Goal: Find specific page/section: Find specific page/section

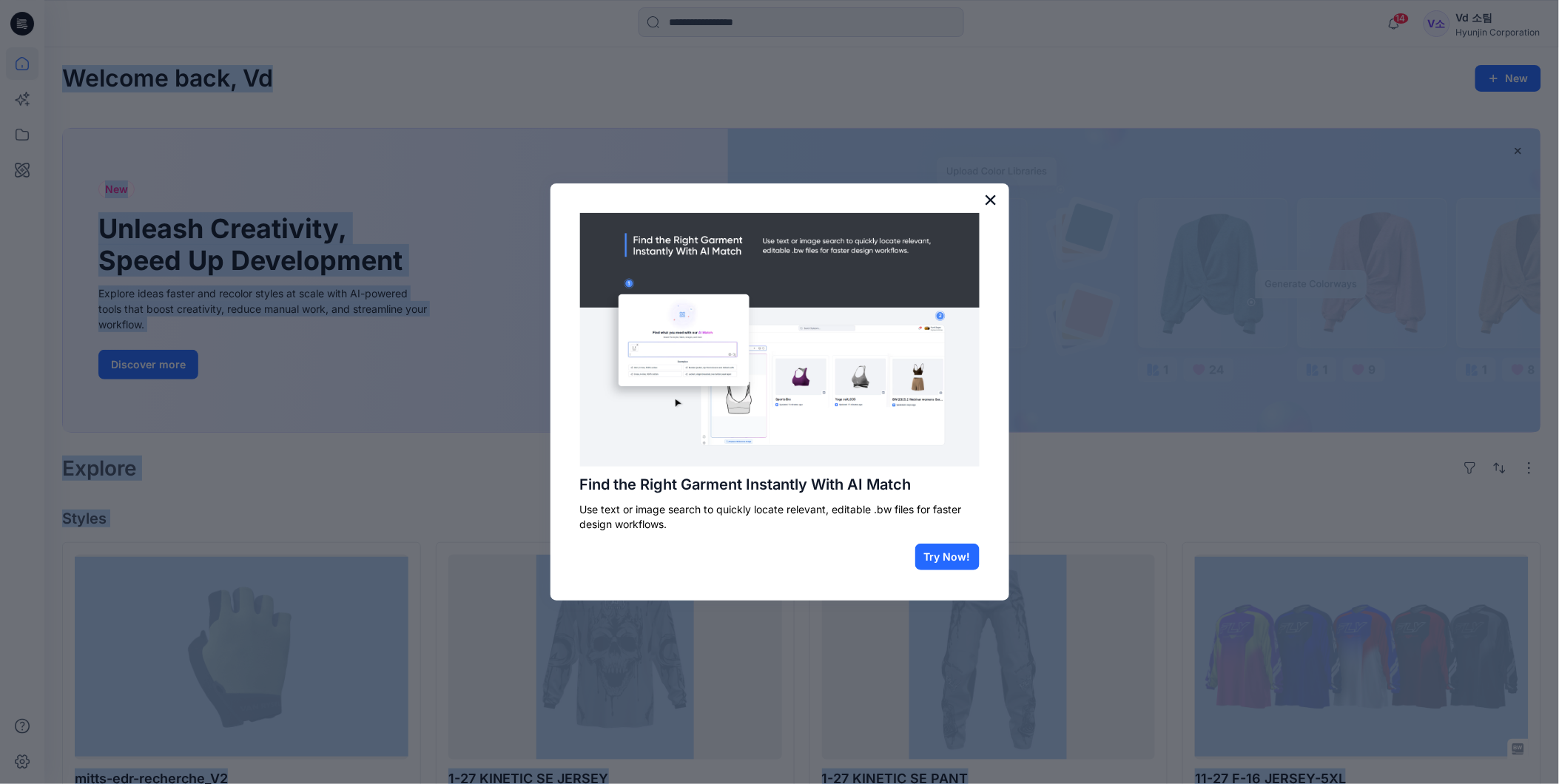
click at [985, 196] on button "×" at bounding box center [991, 200] width 14 height 24
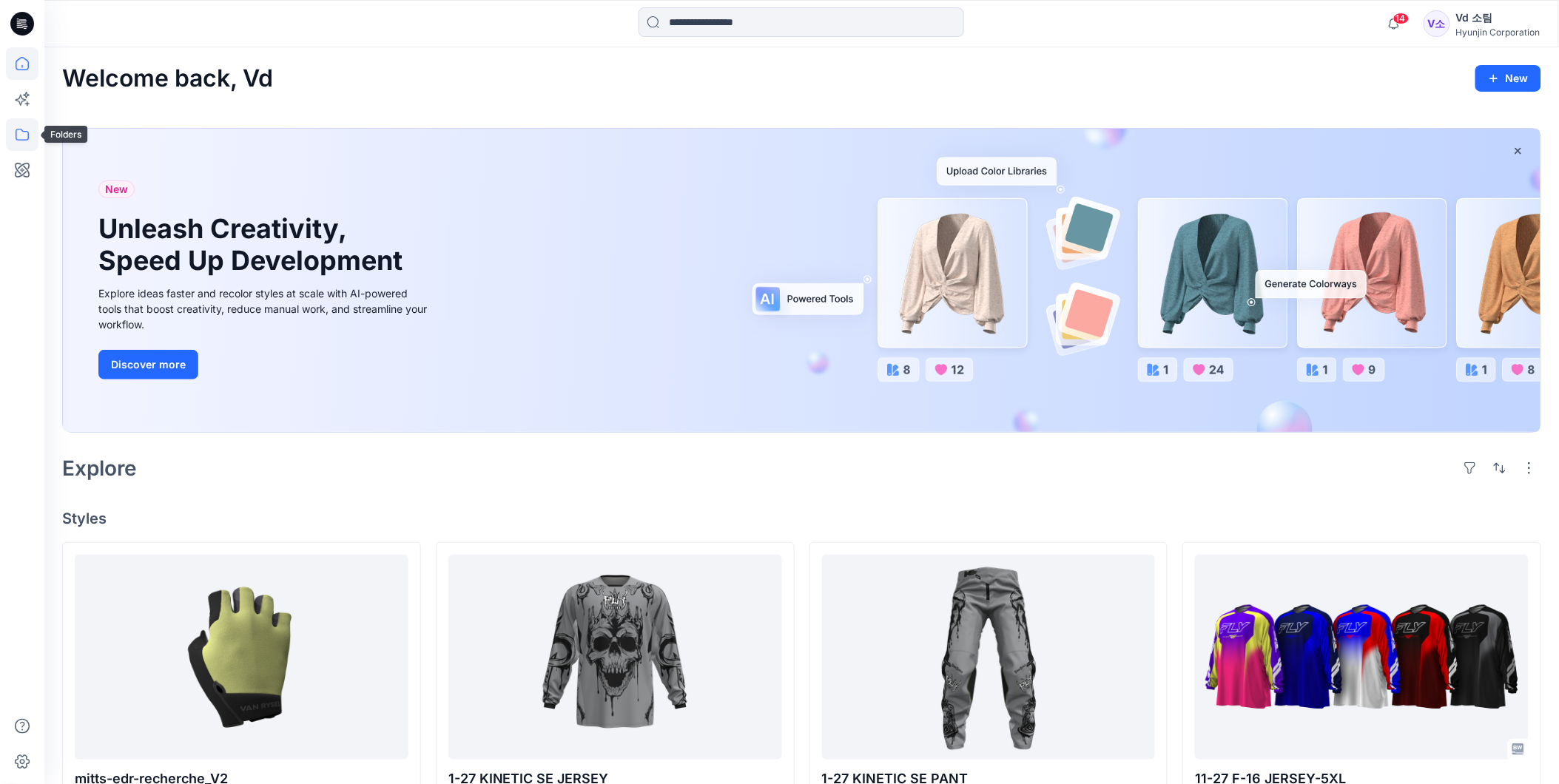
click at [23, 122] on icon at bounding box center [22, 134] width 33 height 33
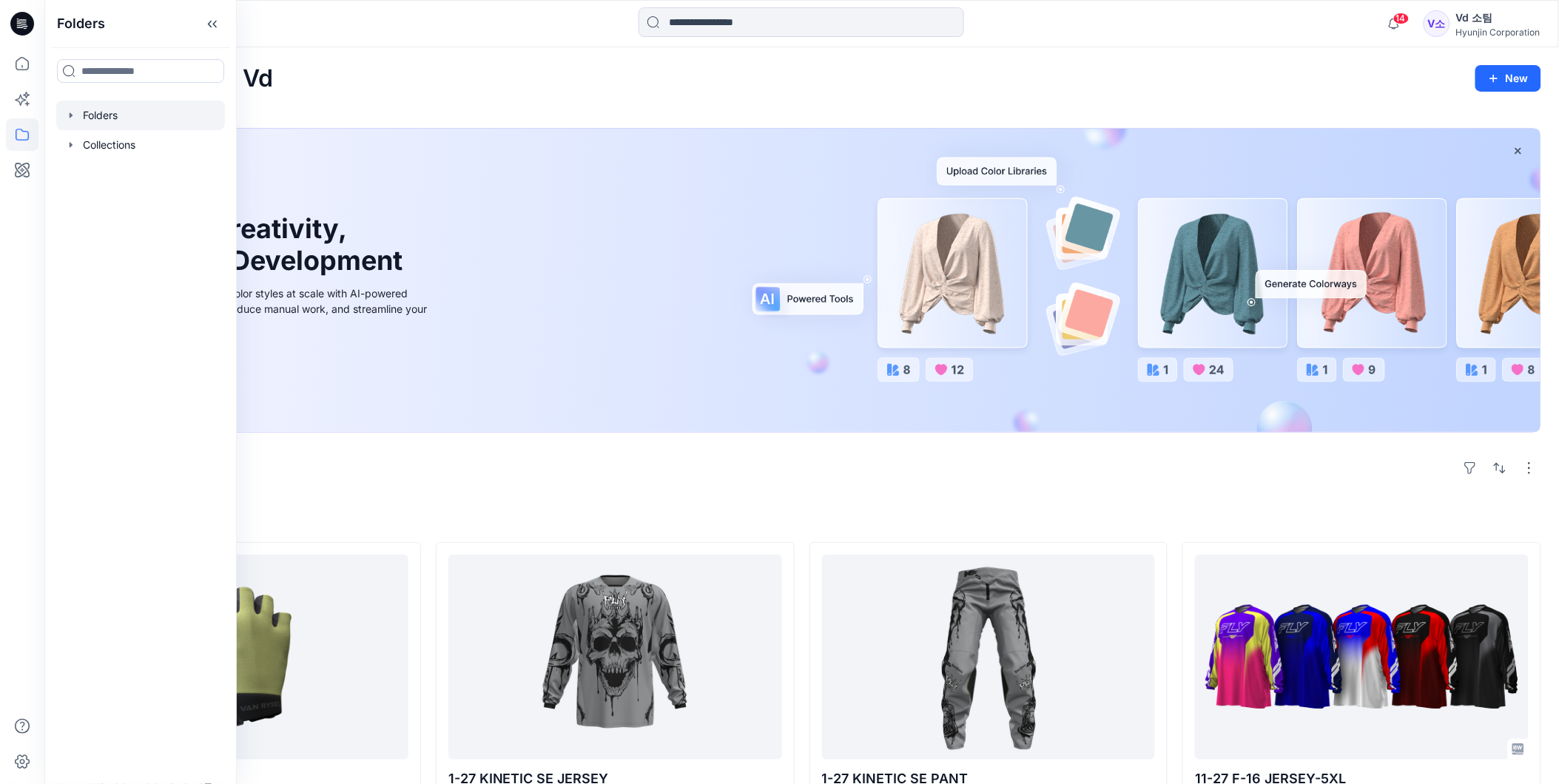
click at [98, 122] on div at bounding box center [140, 116] width 169 height 30
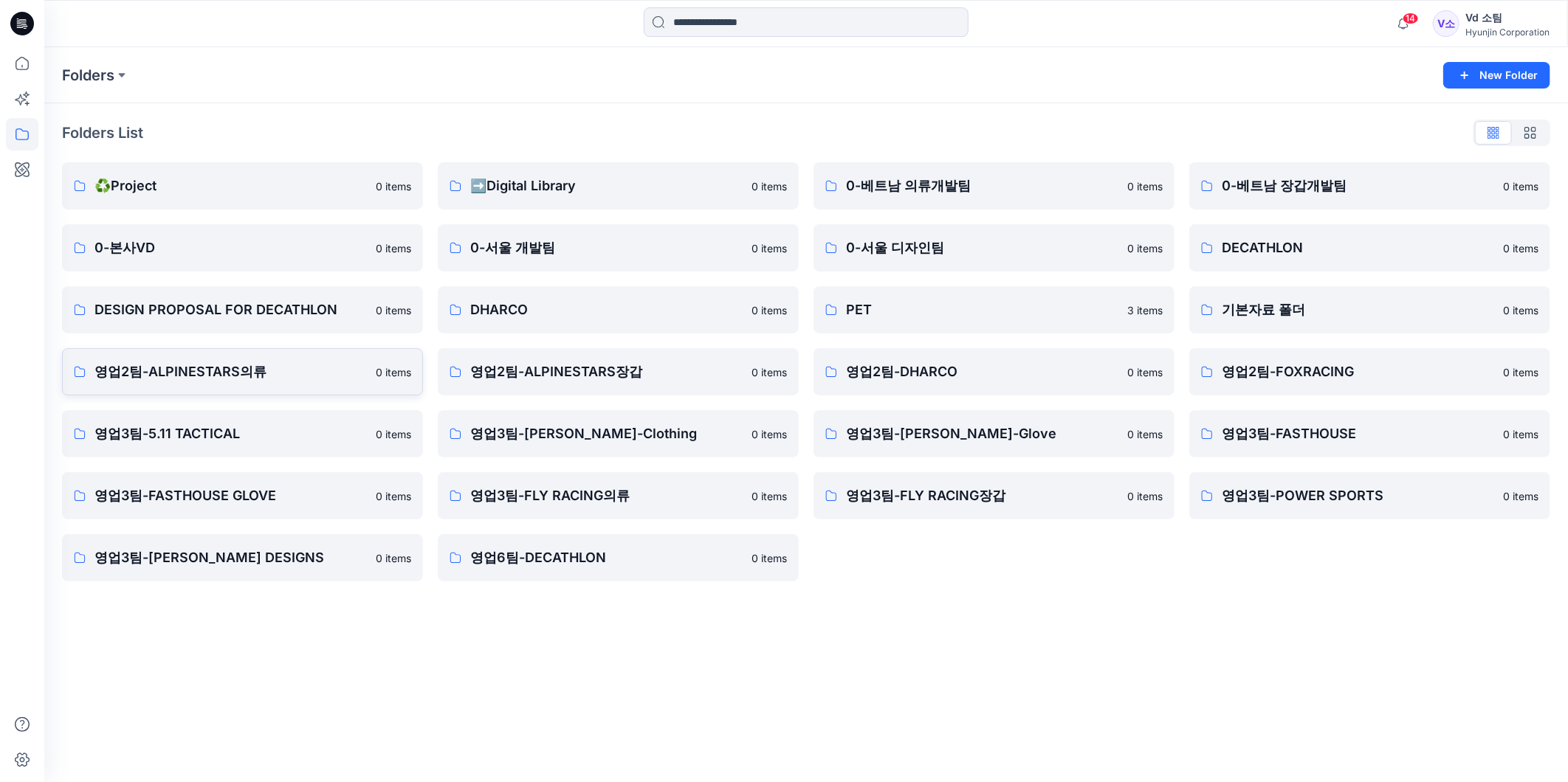
click at [237, 378] on p "영업2팀-ALPINESTARS의류" at bounding box center [231, 371] width 272 height 20
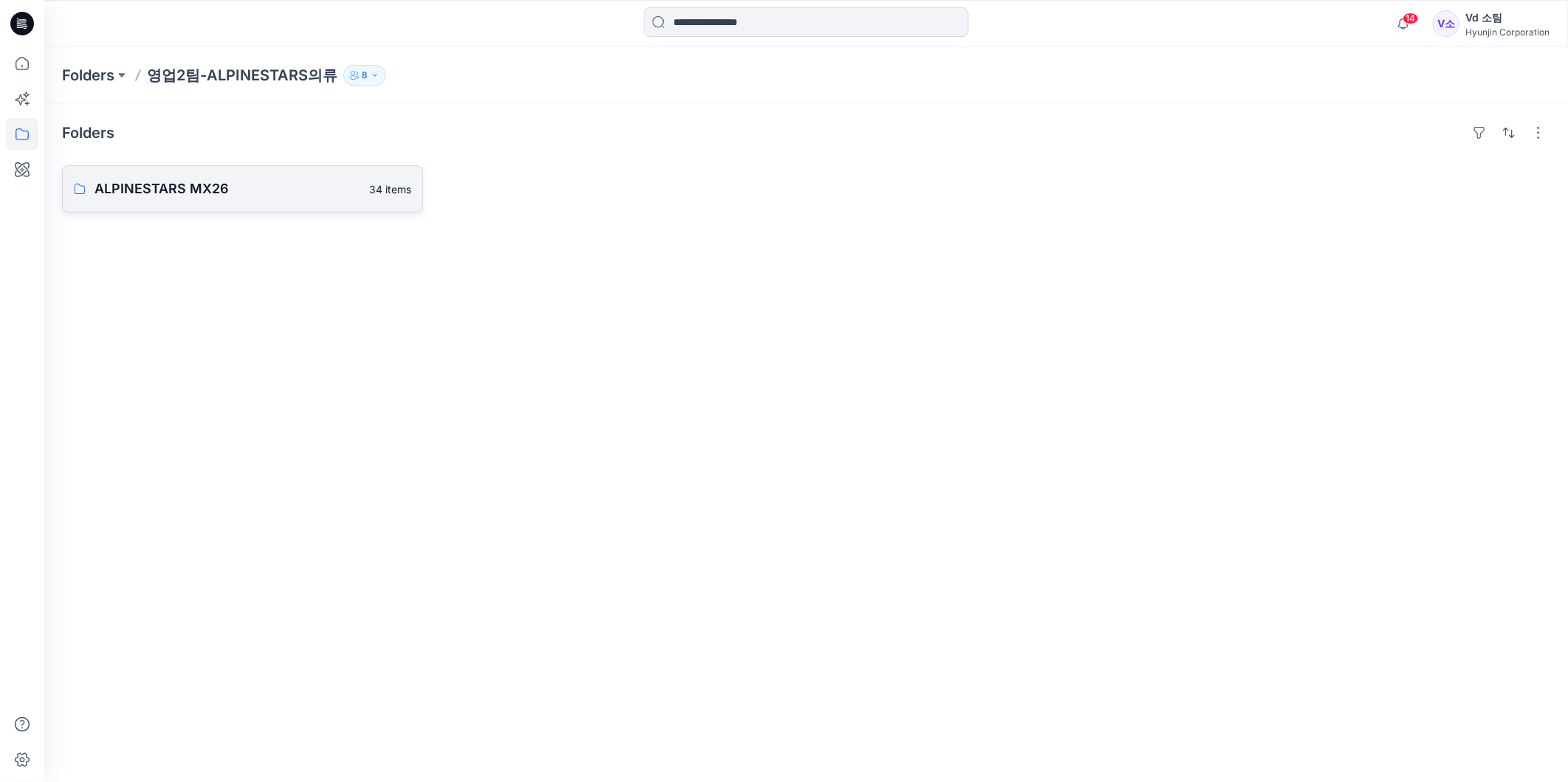
click at [318, 204] on link "ALPINESTARS MX26 34 items" at bounding box center [243, 189] width 361 height 47
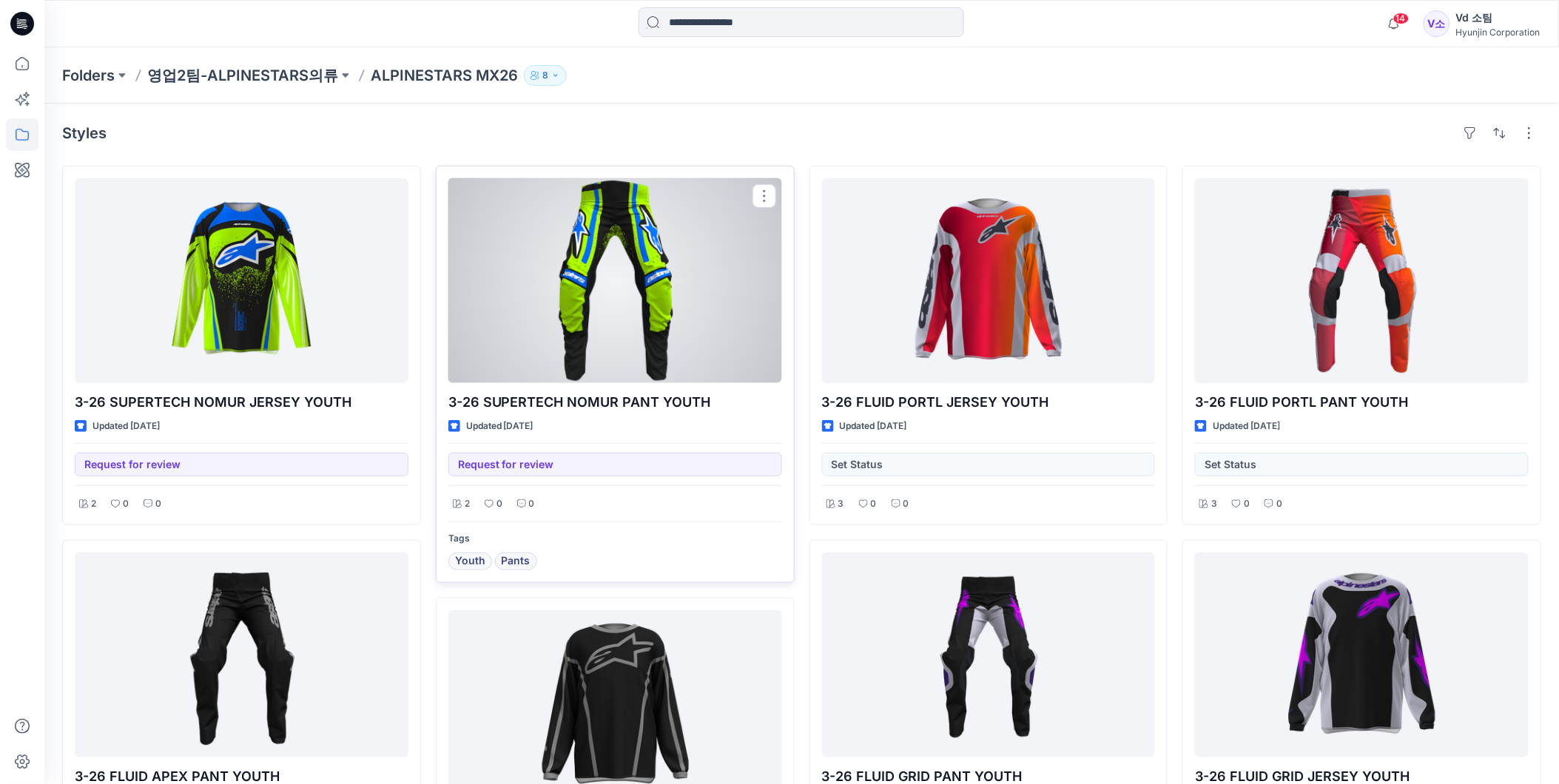
click at [570, 316] on div at bounding box center [616, 280] width 334 height 205
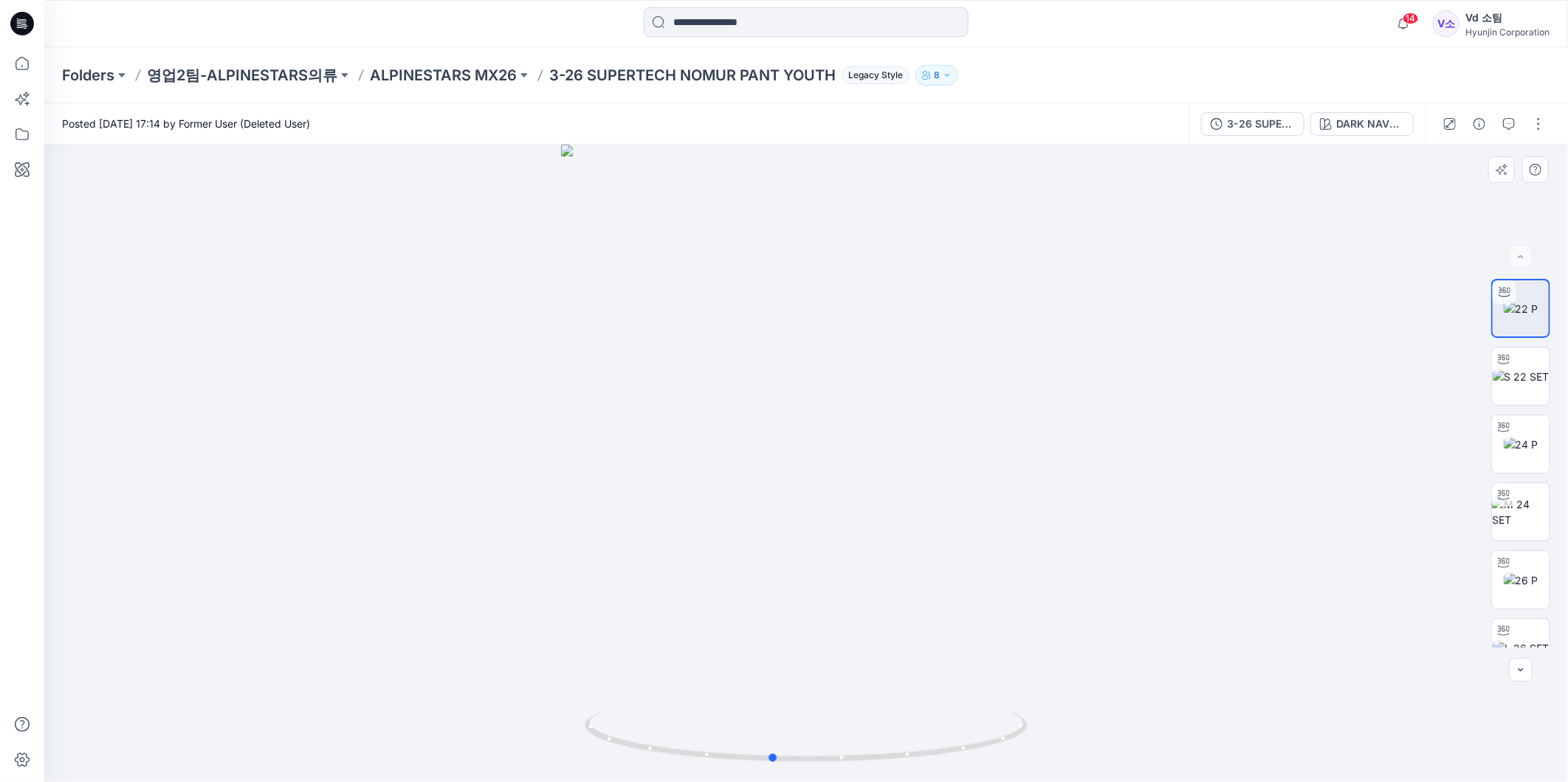
drag, startPoint x: 924, startPoint y: 761, endPoint x: 890, endPoint y: 776, distance: 37.2
click at [890, 776] on div at bounding box center [806, 463] width 1524 height 638
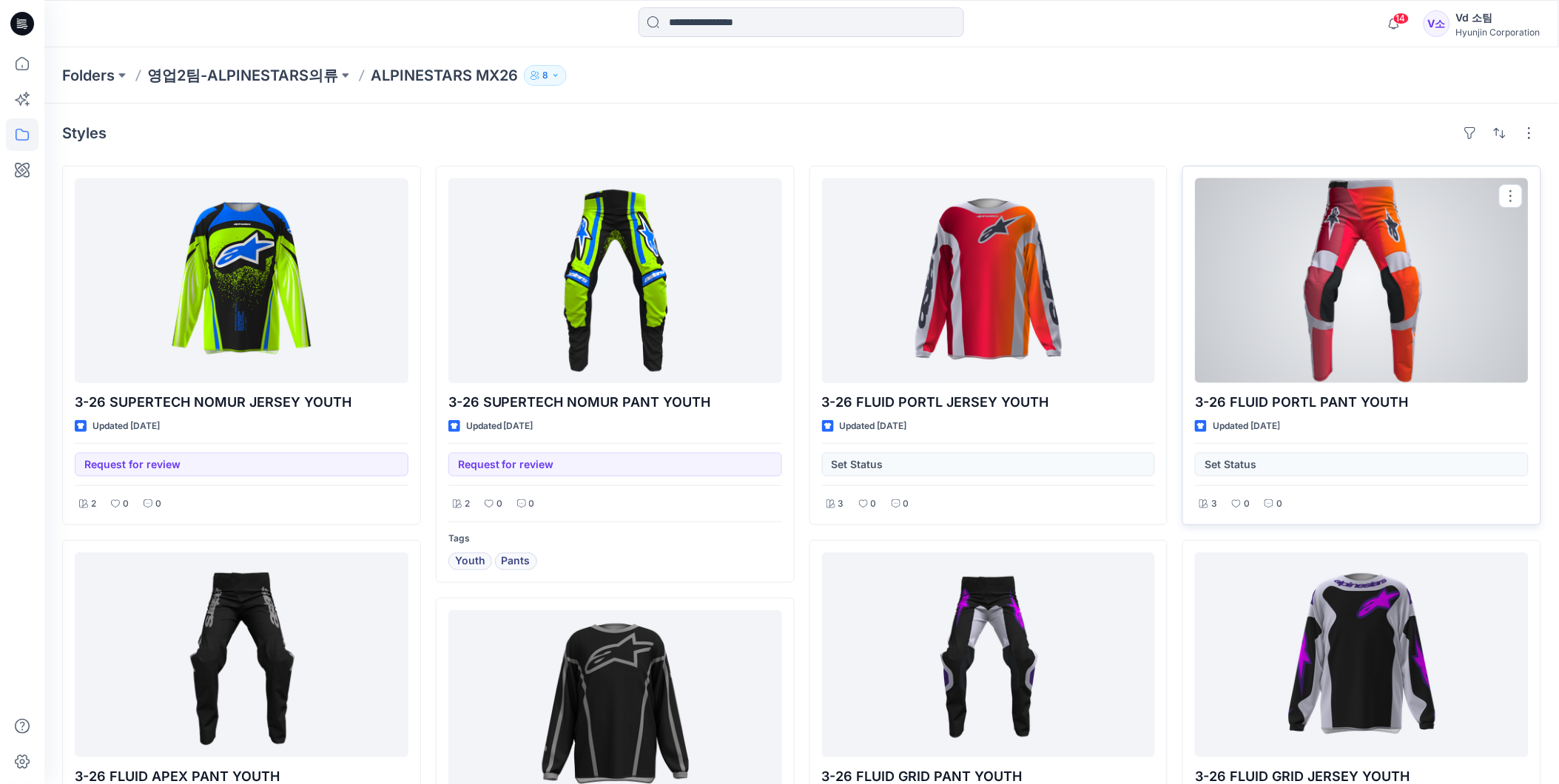
click at [1425, 201] on div at bounding box center [1362, 280] width 334 height 205
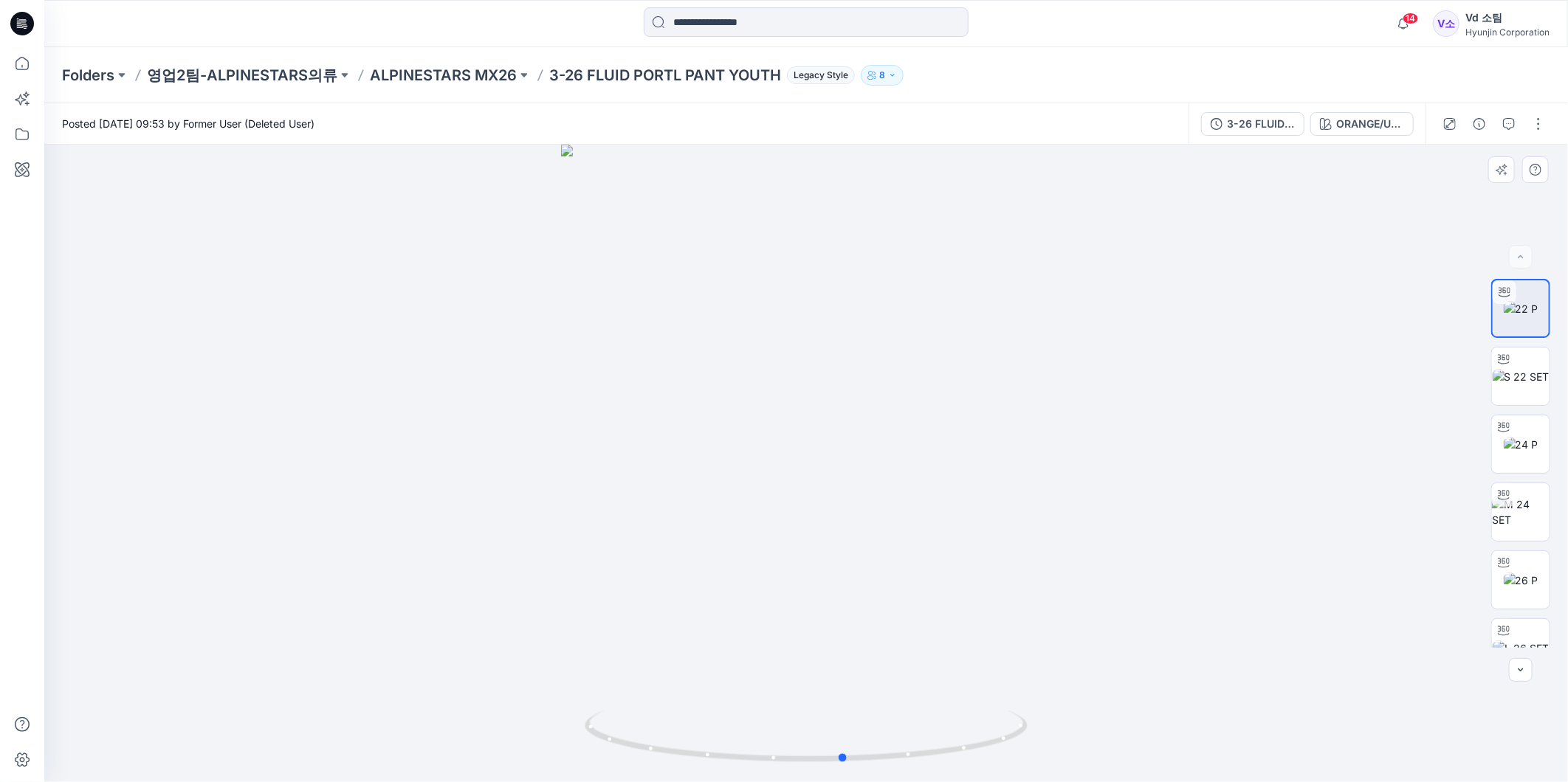
drag, startPoint x: 709, startPoint y: 761, endPoint x: 729, endPoint y: 771, distance: 22.4
click at [729, 771] on div at bounding box center [806, 463] width 1524 height 638
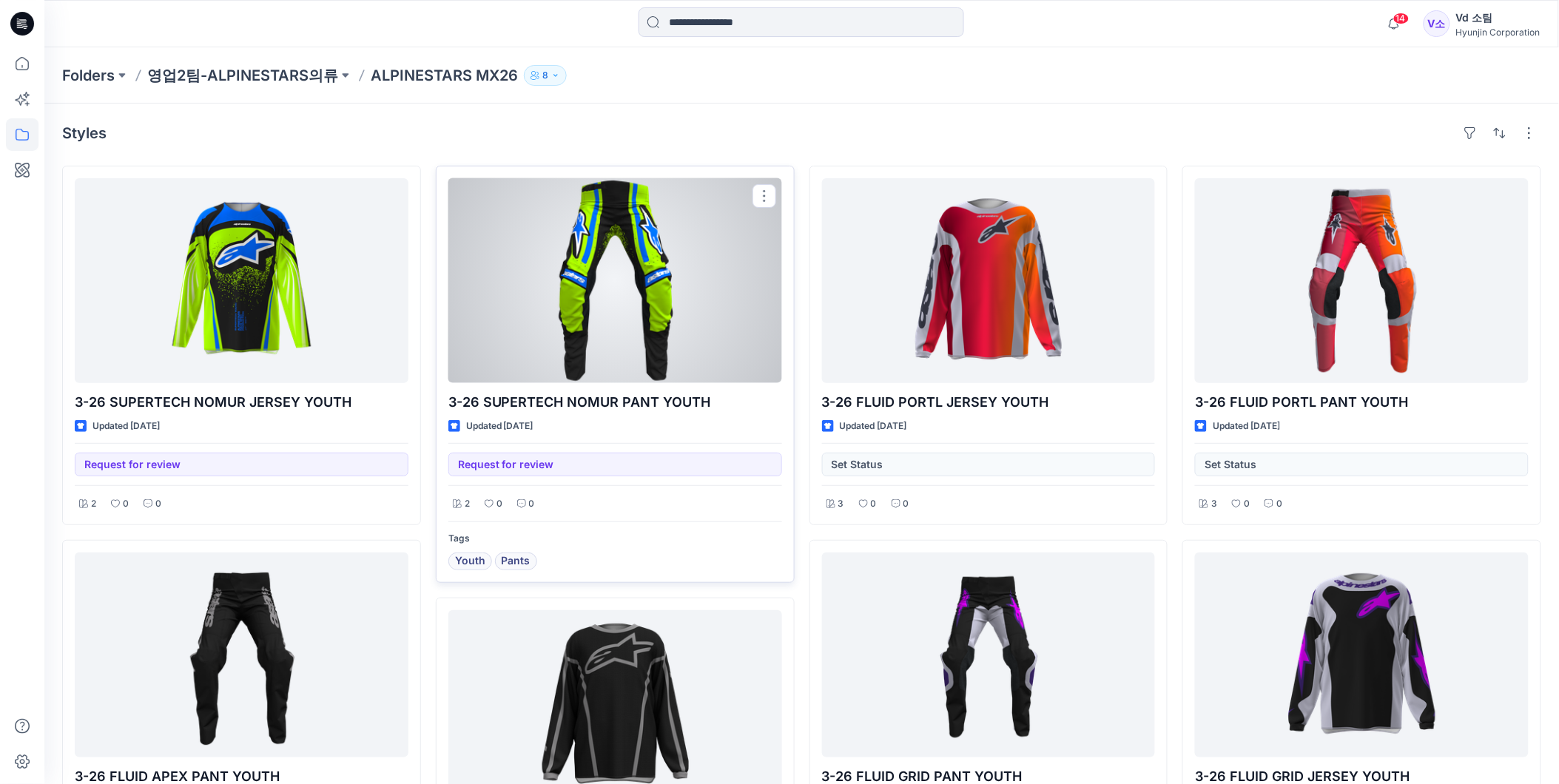
click at [632, 228] on div at bounding box center [616, 280] width 334 height 205
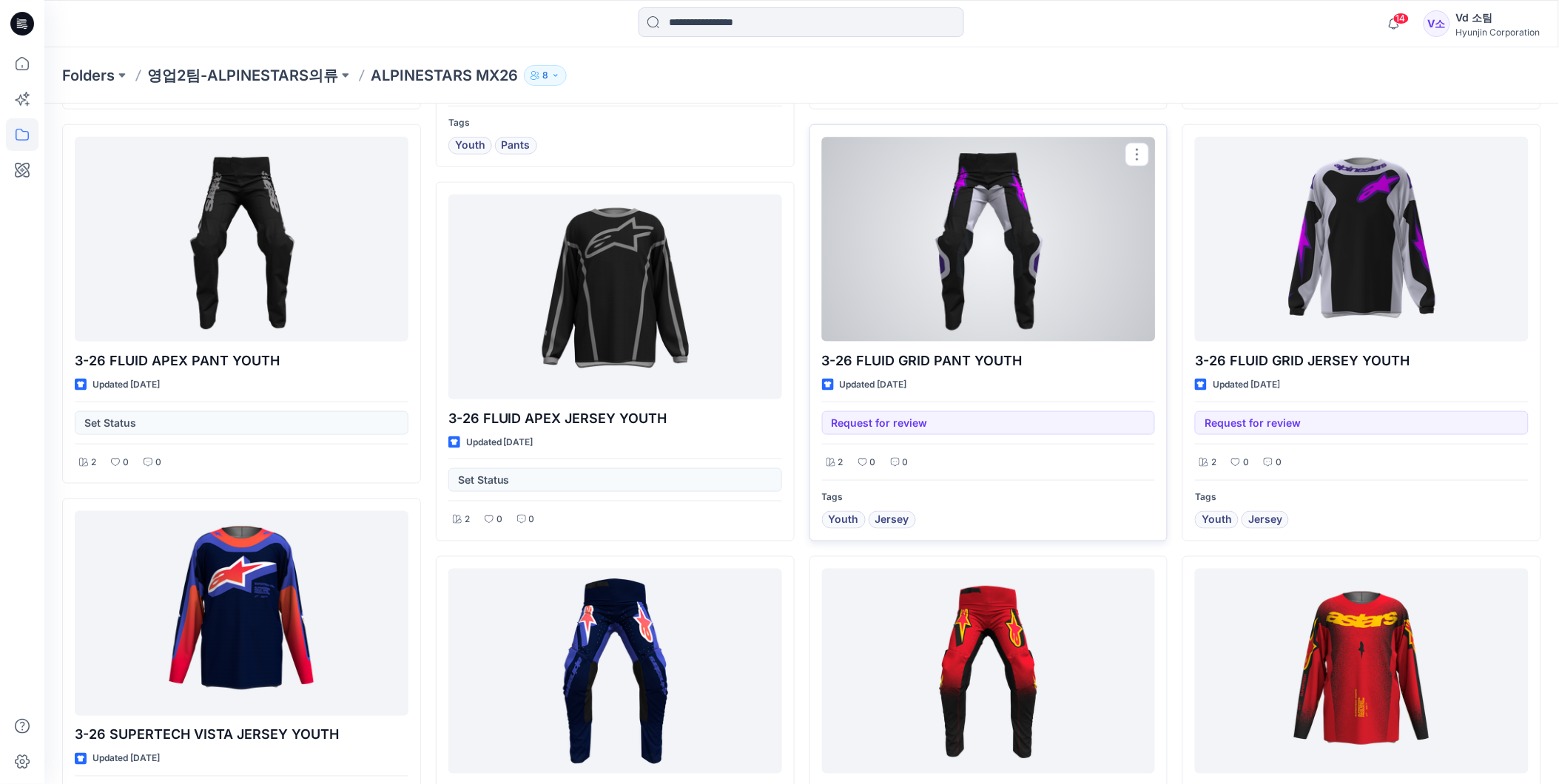
scroll to position [493, 0]
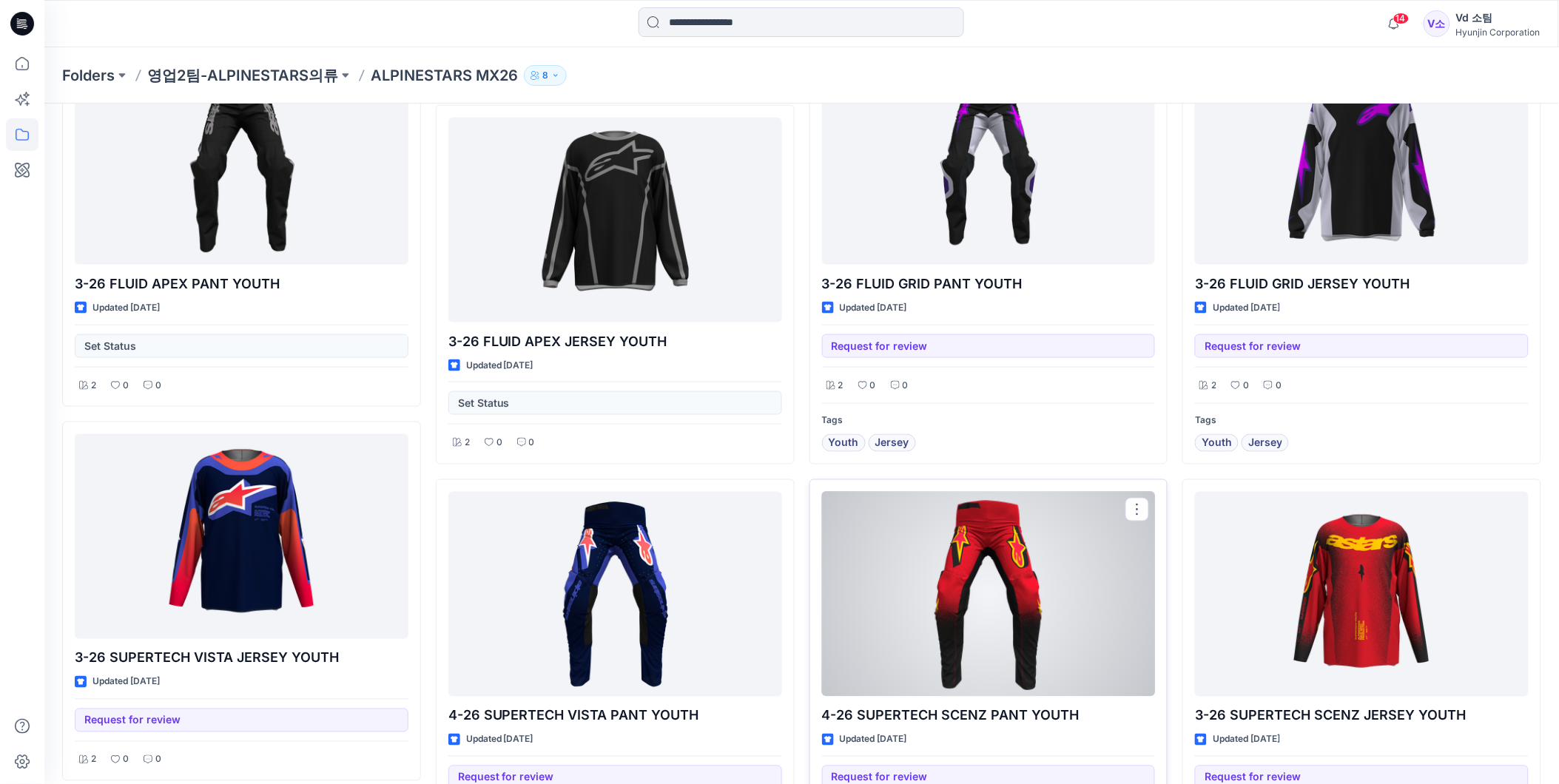
click at [1136, 629] on div at bounding box center [989, 594] width 334 height 205
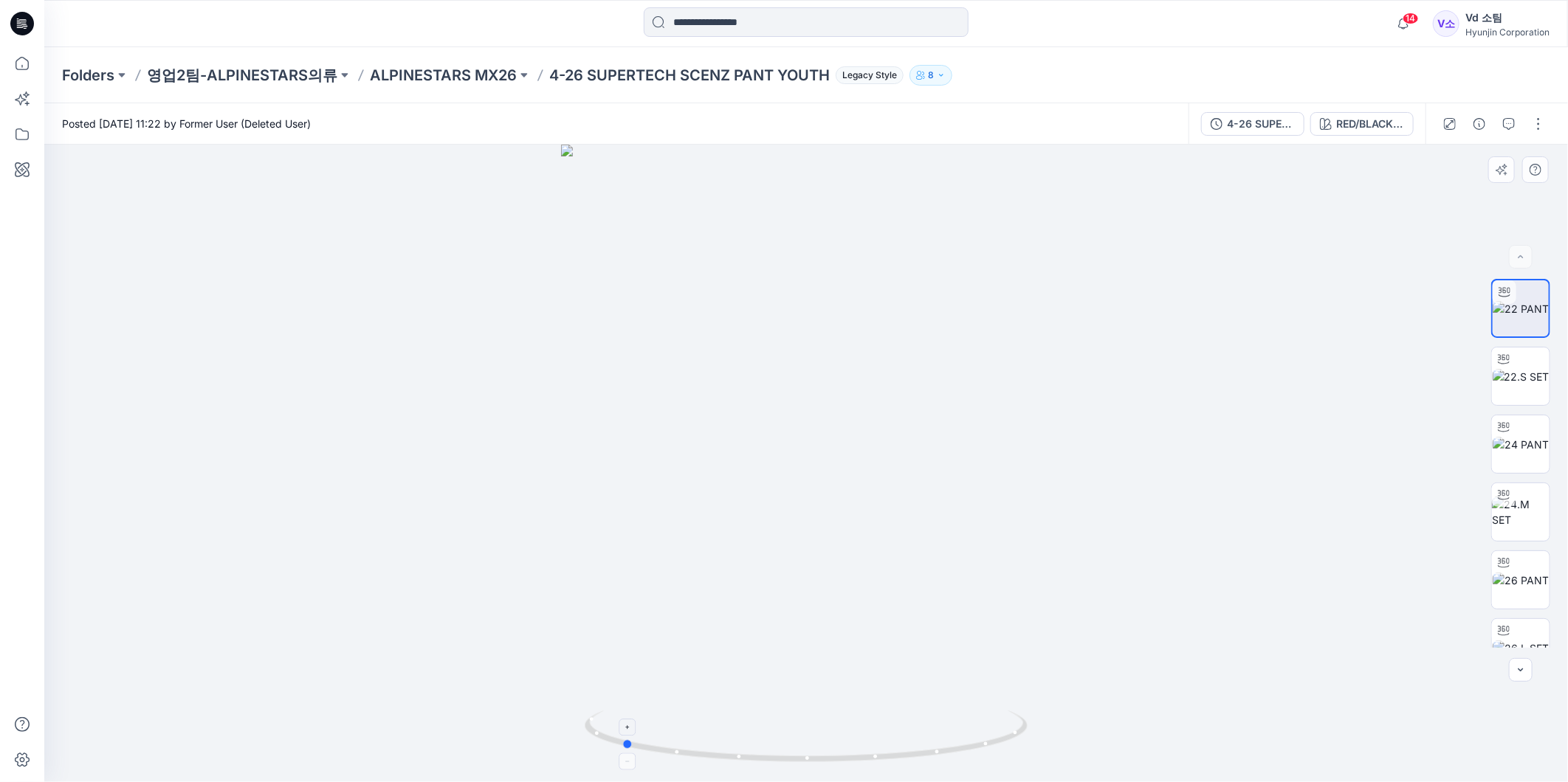
drag, startPoint x: 893, startPoint y: 750, endPoint x: 709, endPoint y: 757, distance: 184.1
click at [709, 757] on icon at bounding box center [807, 738] width 447 height 55
